Goal: Task Accomplishment & Management: Manage account settings

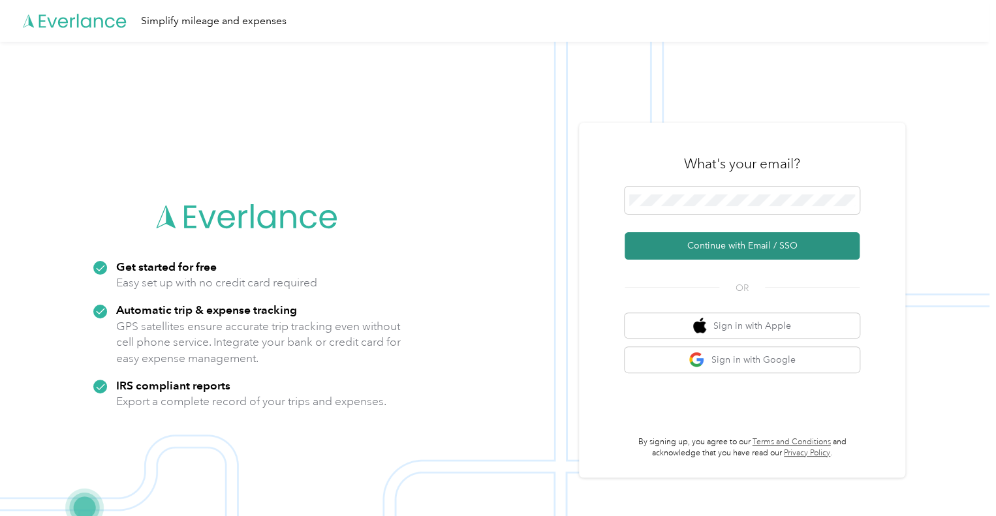
click at [780, 254] on button "Continue with Email / SSO" at bounding box center [742, 245] width 235 height 27
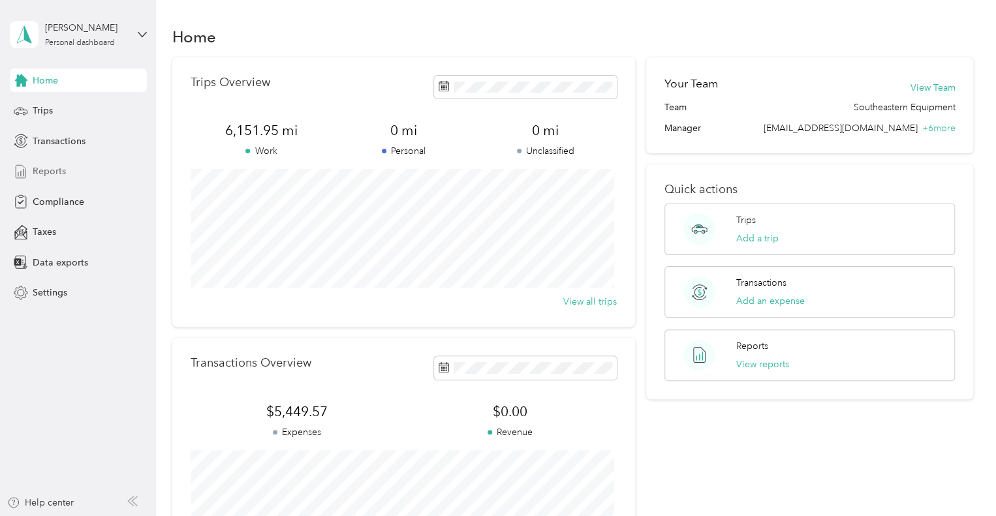
click at [40, 178] on span "Reports" at bounding box center [49, 172] width 33 height 14
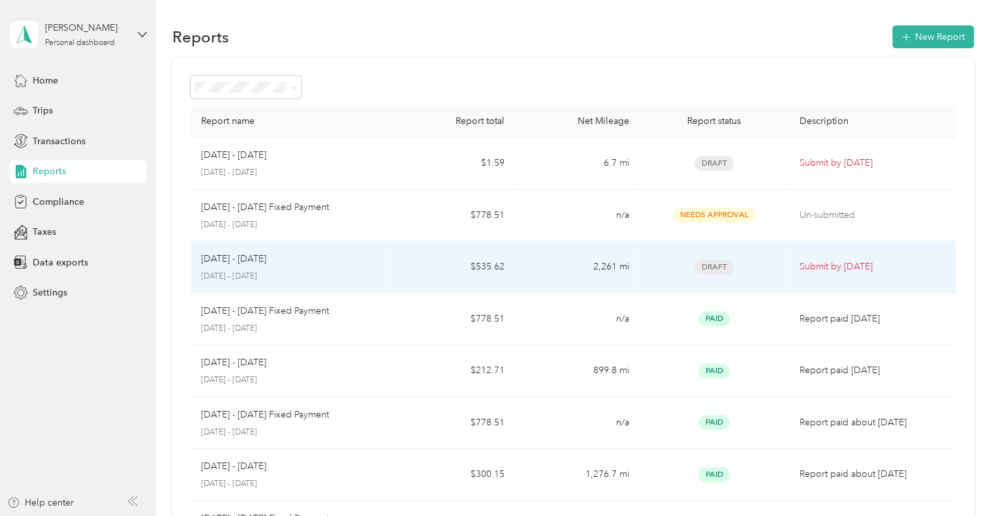
click at [510, 268] on td "$535.62" at bounding box center [452, 268] width 125 height 52
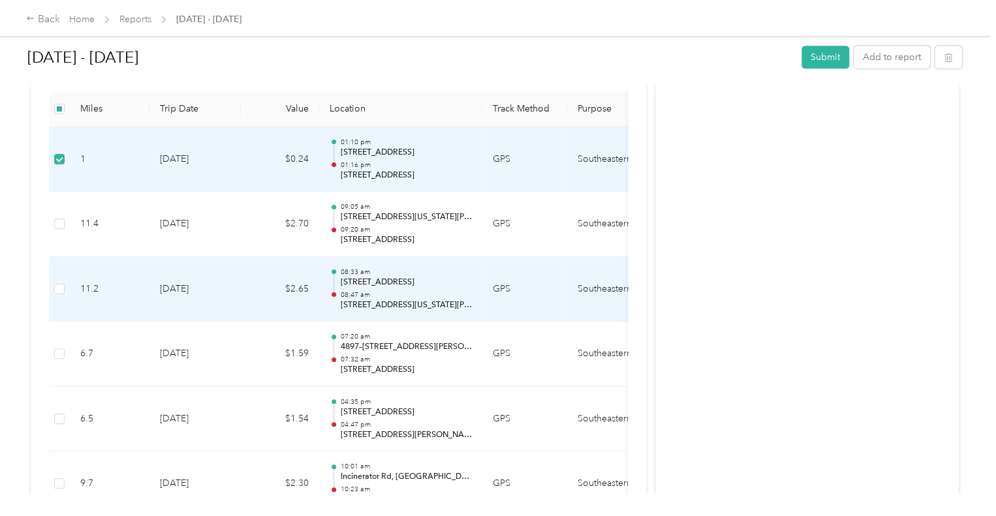
scroll to position [392, 0]
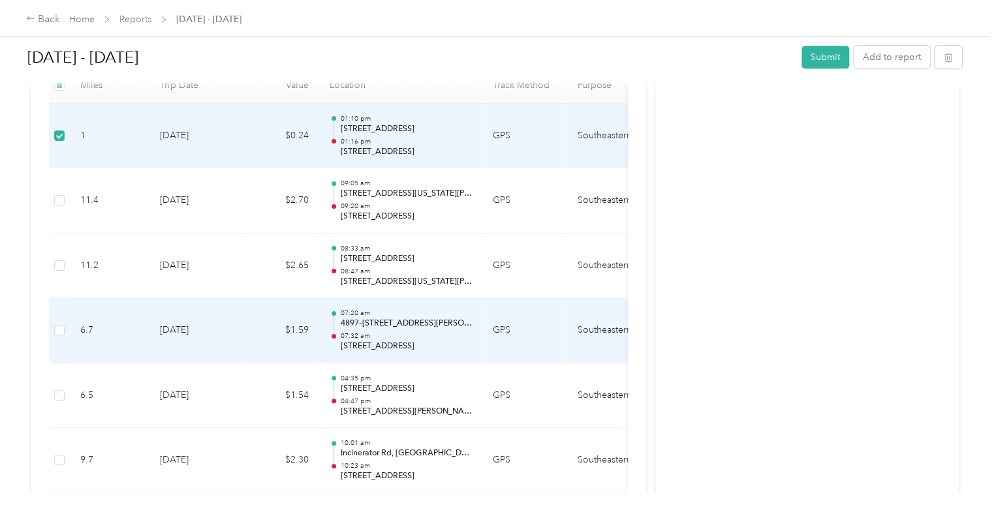
click at [65, 333] on td at bounding box center [59, 330] width 21 height 65
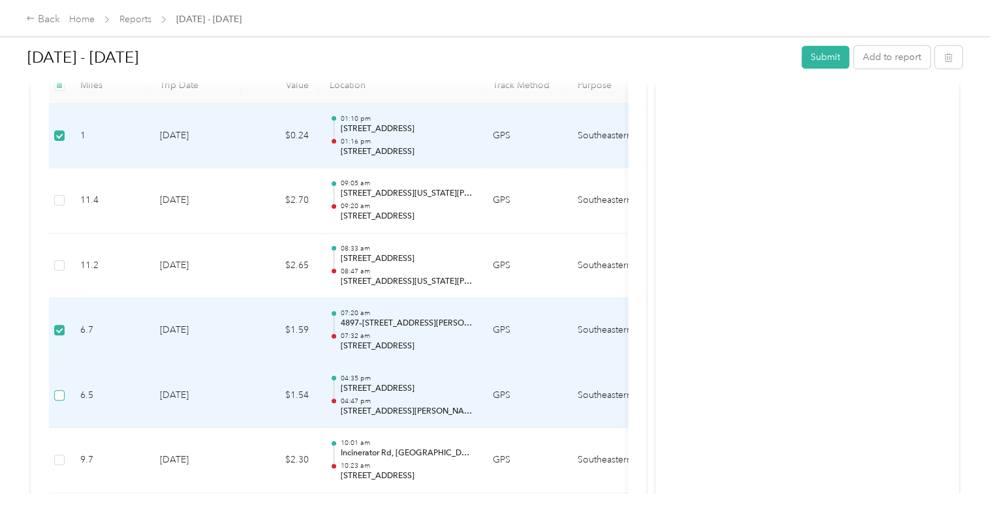
click at [57, 388] on label at bounding box center [59, 395] width 10 height 14
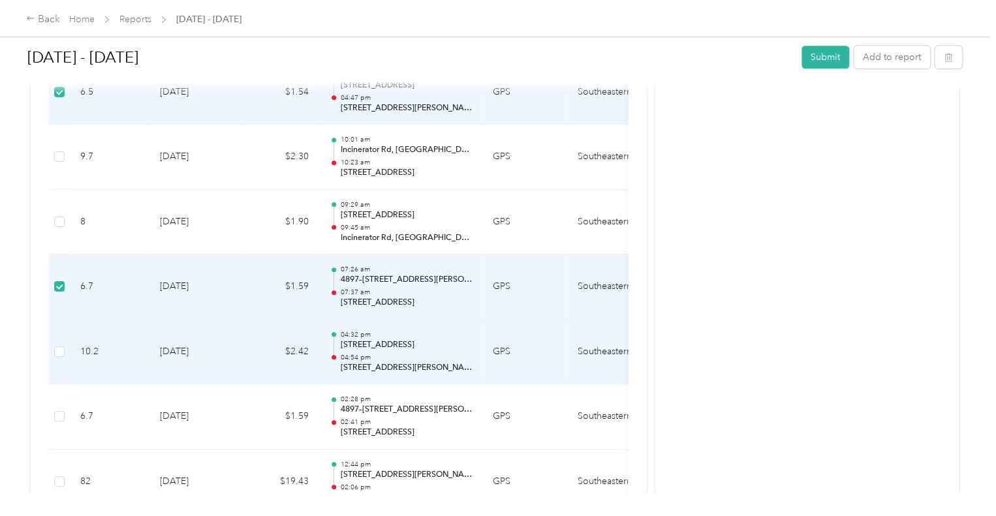
scroll to position [718, 0]
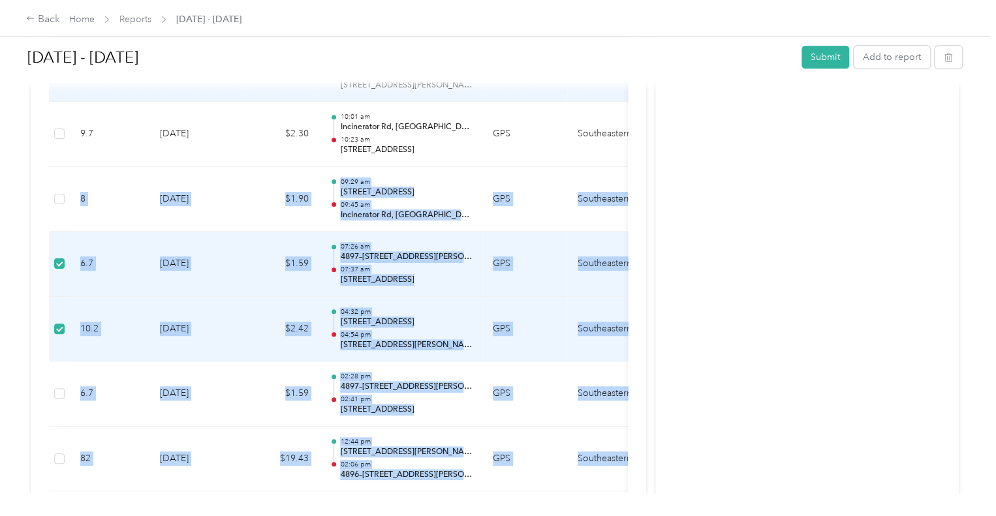
drag, startPoint x: 642, startPoint y: 157, endPoint x: 735, endPoint y: 147, distance: 93.2
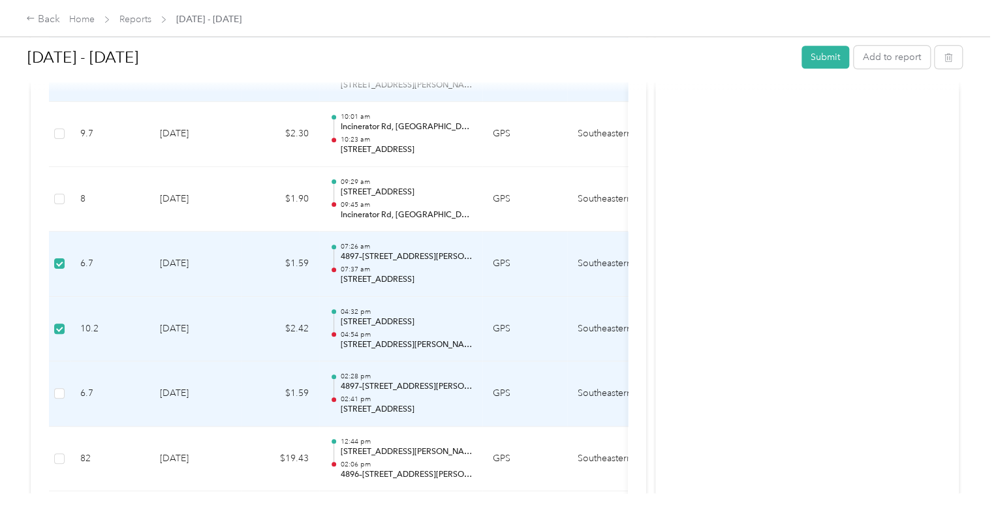
click at [50, 395] on td at bounding box center [59, 394] width 21 height 65
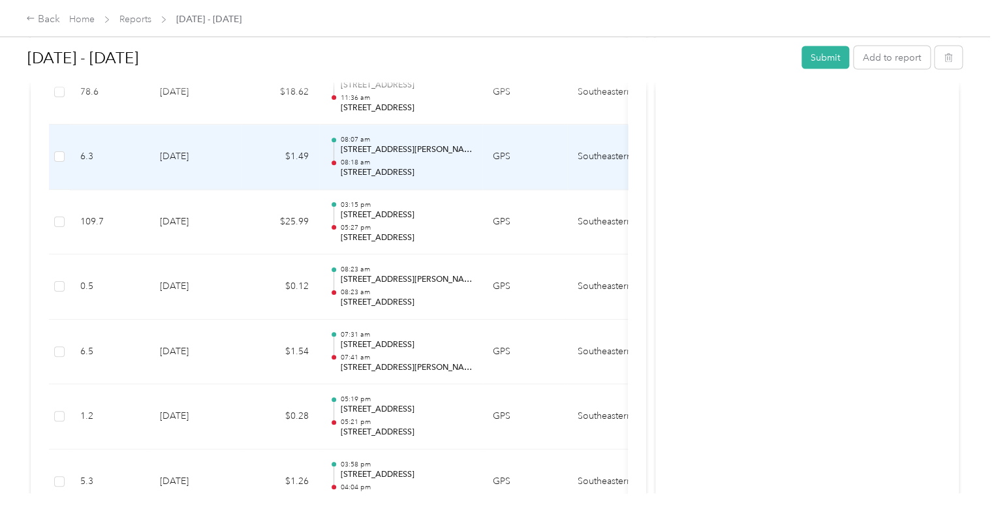
scroll to position [1175, 0]
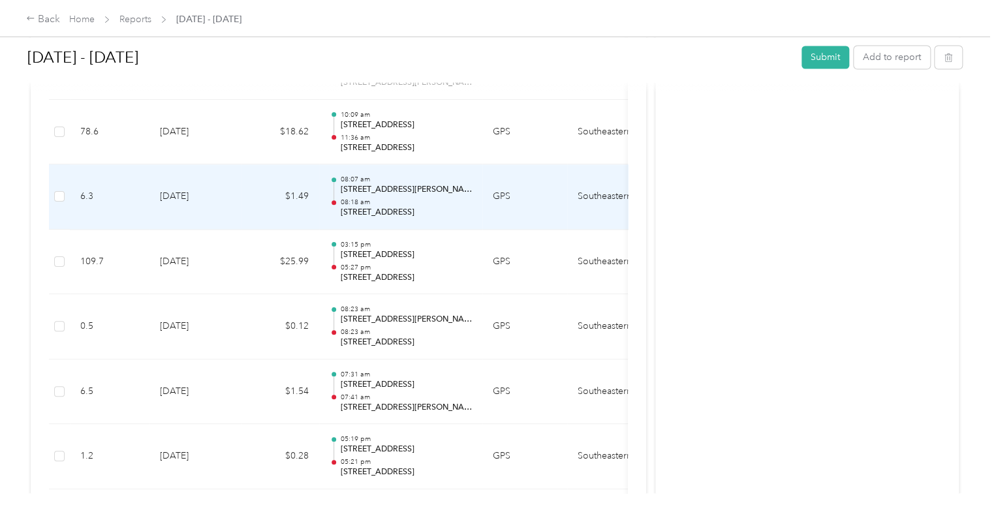
click at [429, 207] on p "[STREET_ADDRESS]" at bounding box center [406, 213] width 132 height 12
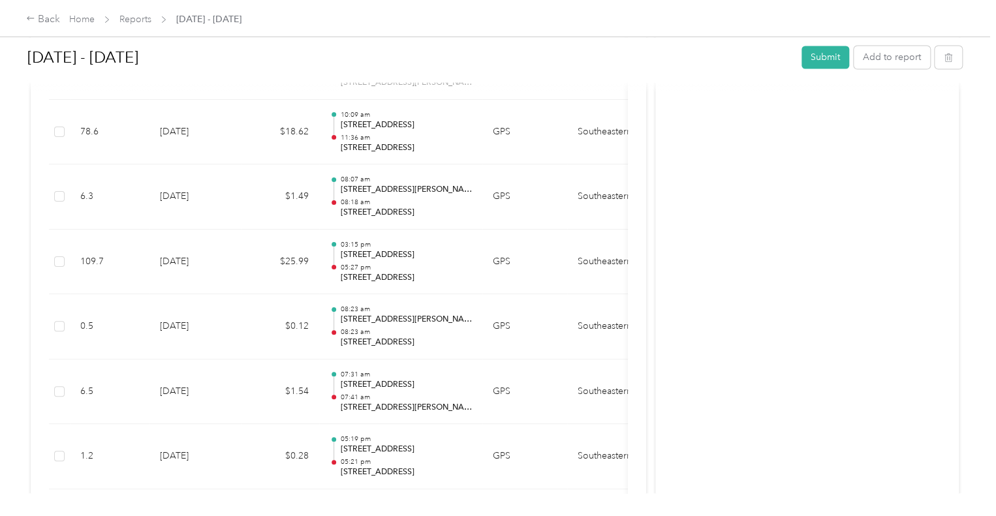
drag, startPoint x: 646, startPoint y: 402, endPoint x: 532, endPoint y: 225, distance: 210.3
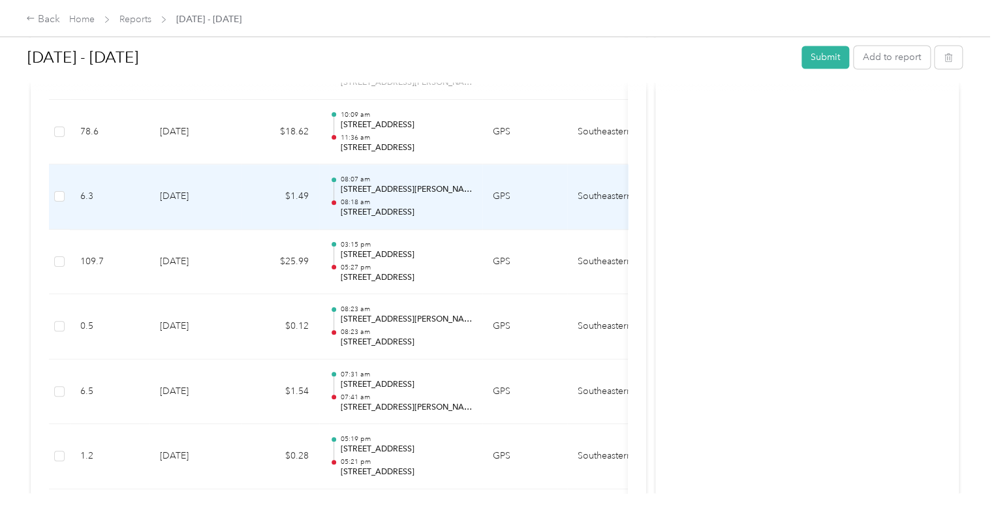
click at [146, 187] on td "6.3" at bounding box center [110, 197] width 80 height 65
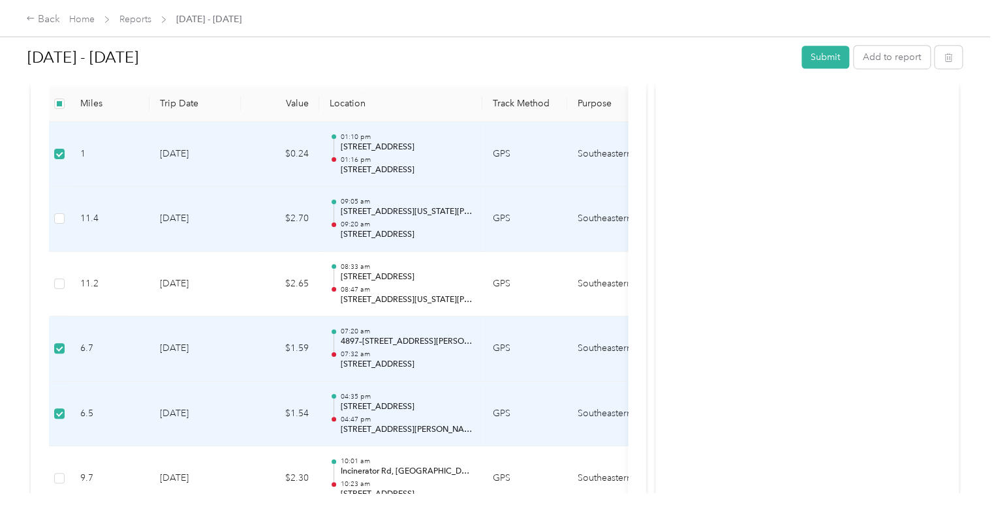
scroll to position [588, 0]
